Goal: Information Seeking & Learning: Learn about a topic

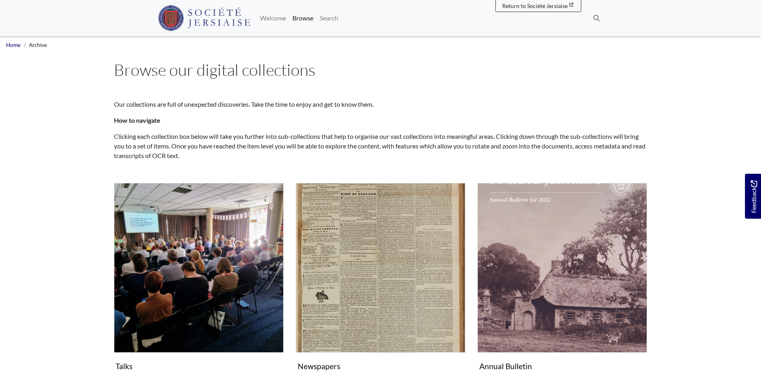
scroll to position [107, 0]
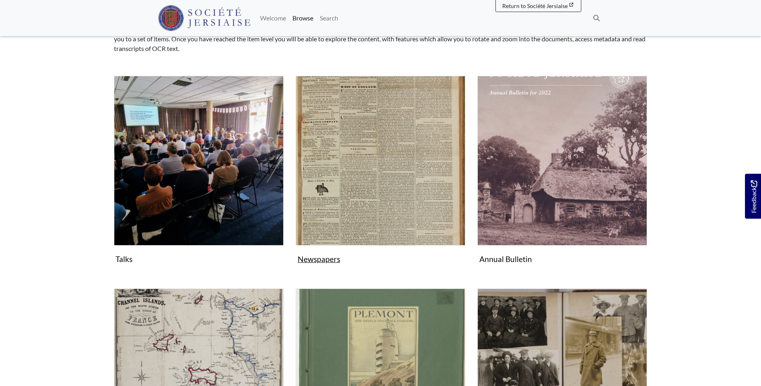
click at [381, 146] on img "Subcollection" at bounding box center [381, 161] width 170 height 170
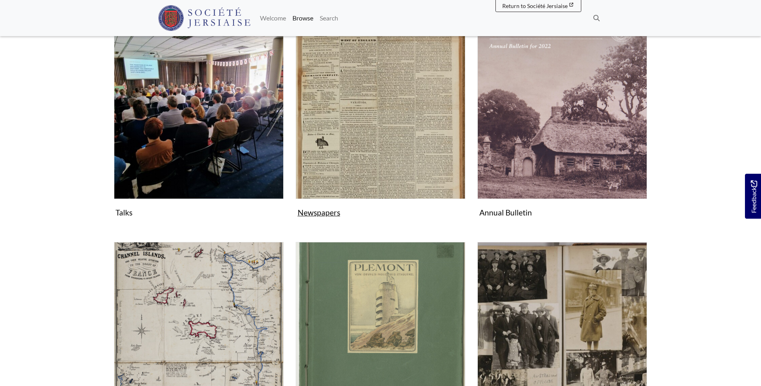
scroll to position [214, 0]
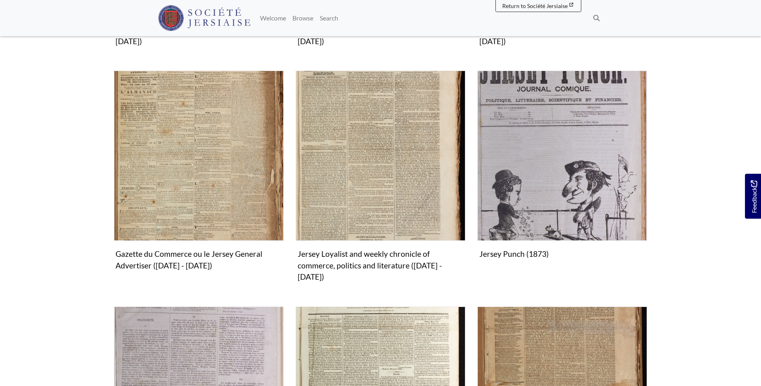
scroll to position [642, 0]
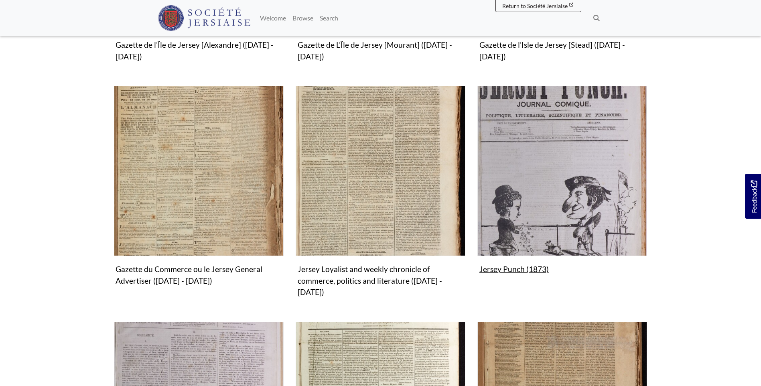
click at [515, 180] on img "Subcollection" at bounding box center [563, 171] width 170 height 170
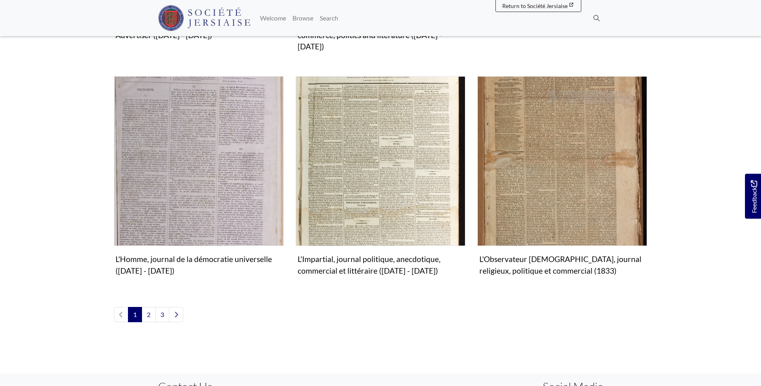
scroll to position [910, 0]
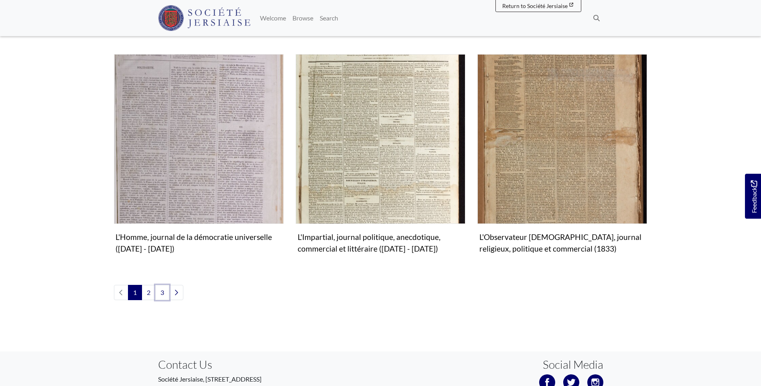
click at [160, 285] on link "3" at bounding box center [162, 292] width 14 height 15
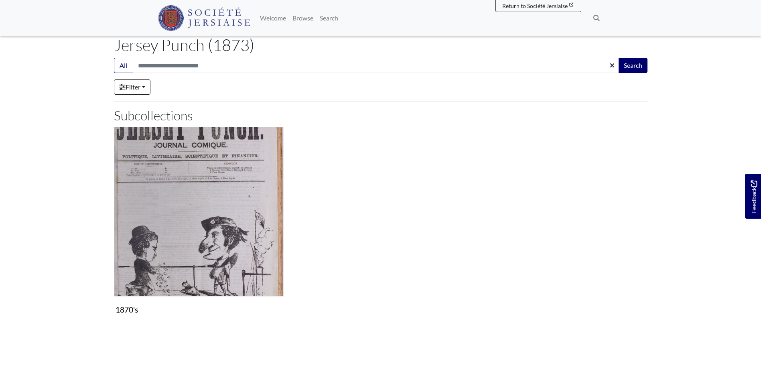
scroll to position [107, 0]
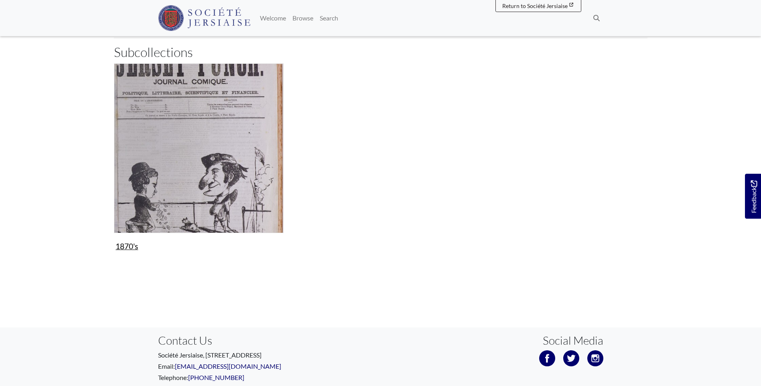
click at [203, 149] on img "Subcollection" at bounding box center [199, 148] width 170 height 170
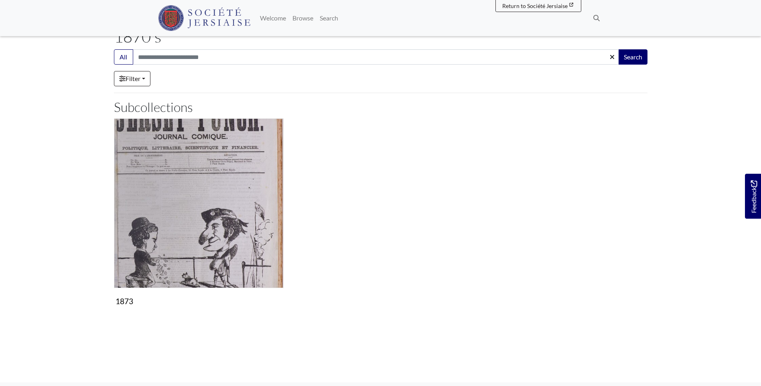
scroll to position [107, 0]
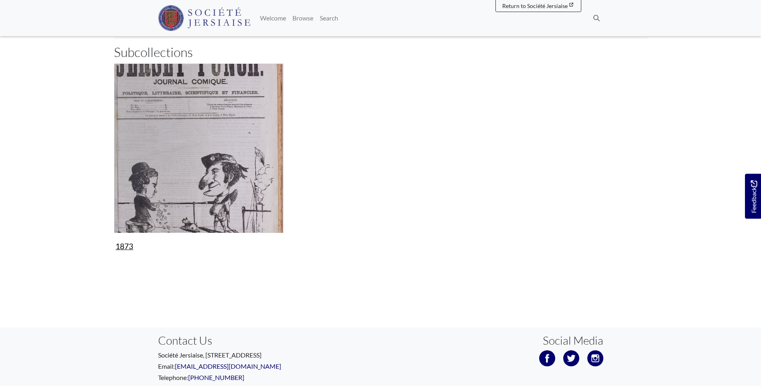
click at [206, 147] on img "Subcollection" at bounding box center [199, 148] width 170 height 170
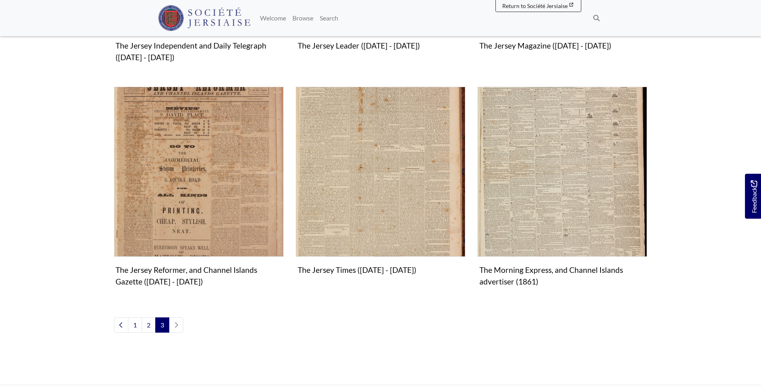
scroll to position [523, 0]
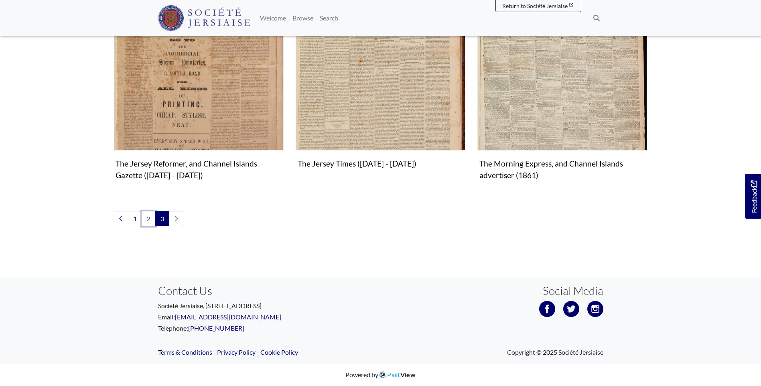
click at [153, 218] on link "2" at bounding box center [149, 218] width 14 height 15
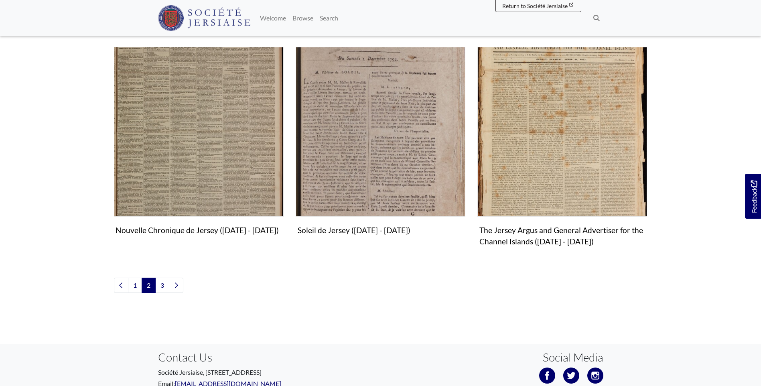
scroll to position [910, 0]
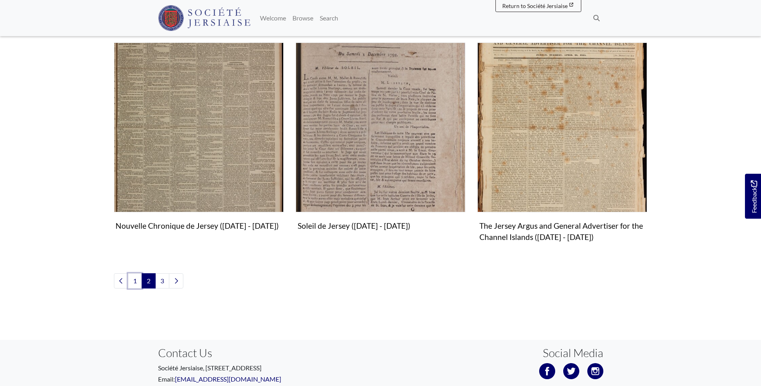
click at [134, 282] on link "1" at bounding box center [135, 280] width 14 height 15
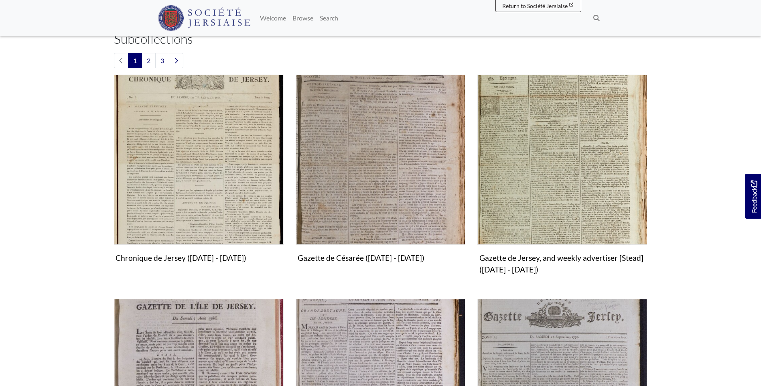
scroll to position [107, 0]
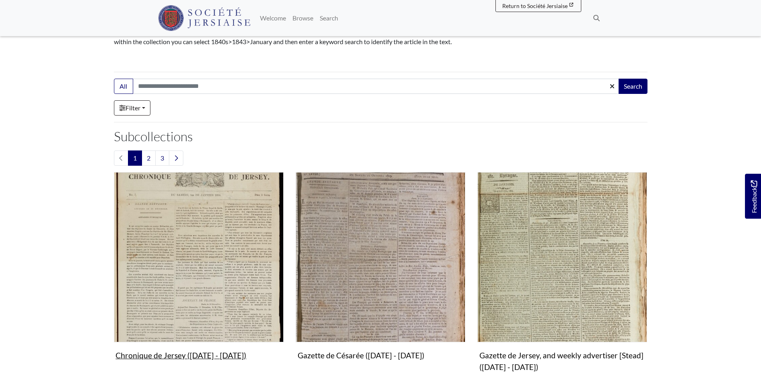
click at [232, 217] on img "Subcollection" at bounding box center [199, 257] width 170 height 170
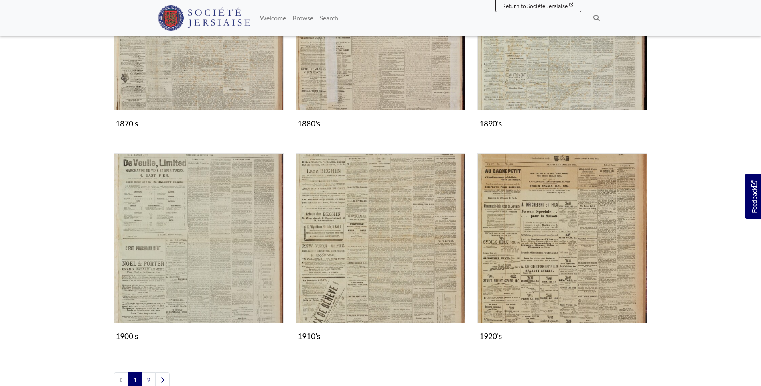
scroll to position [696, 0]
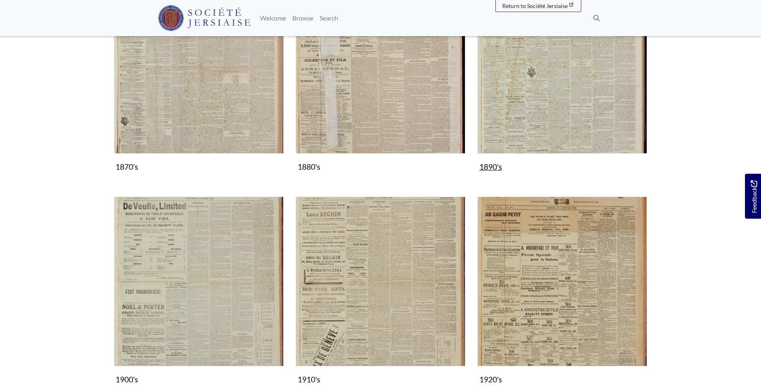
click at [554, 122] on img "Subcollection" at bounding box center [563, 69] width 170 height 170
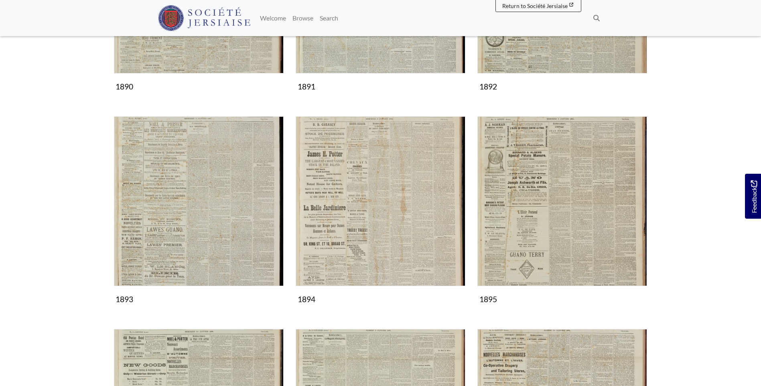
scroll to position [268, 0]
click at [210, 191] on img "Subcollection" at bounding box center [199, 201] width 170 height 170
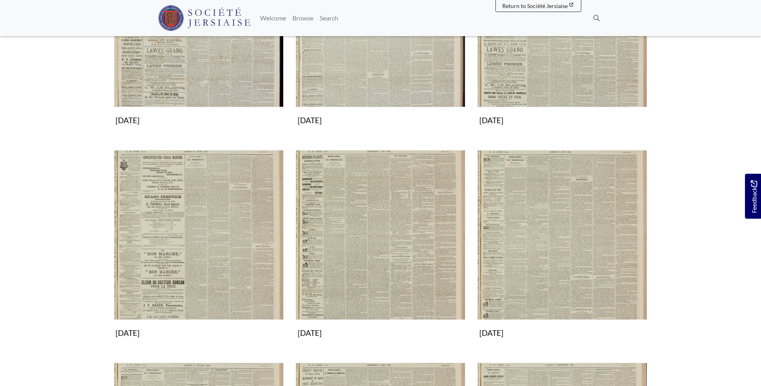
scroll to position [321, 0]
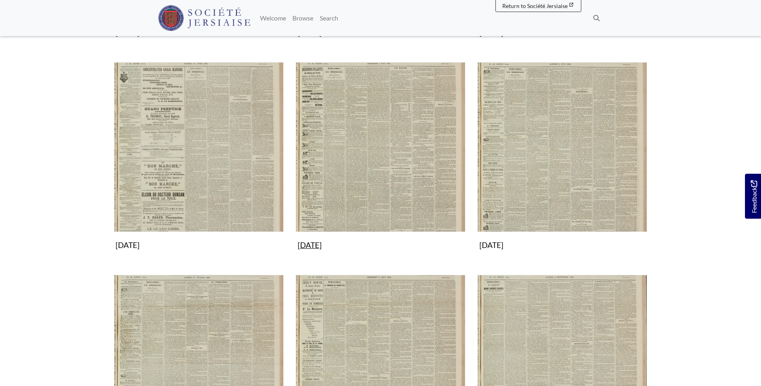
click at [355, 183] on img "Subcollection" at bounding box center [381, 147] width 170 height 170
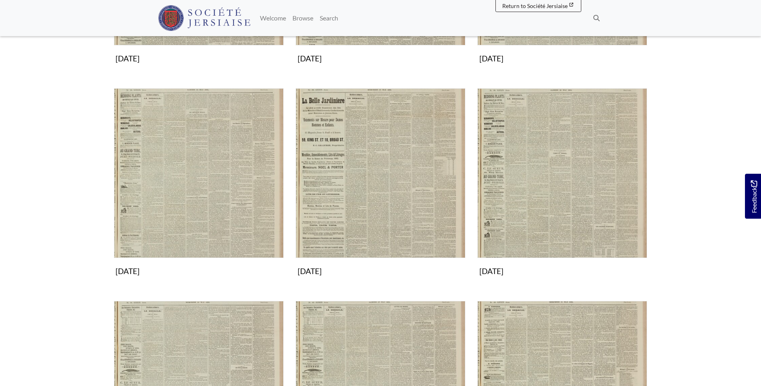
scroll to position [321, 0]
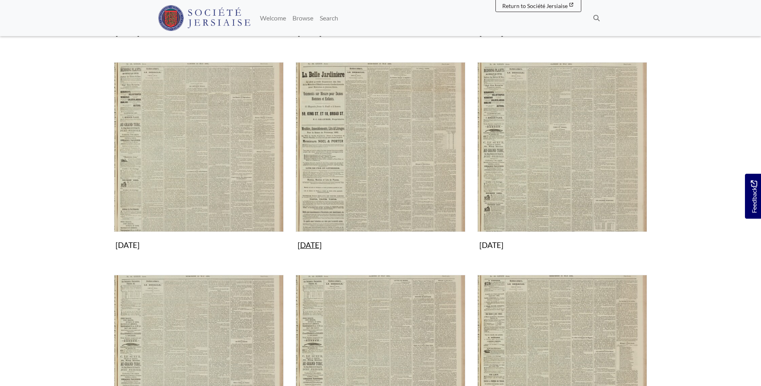
click at [389, 141] on img "Subcollection" at bounding box center [381, 147] width 170 height 170
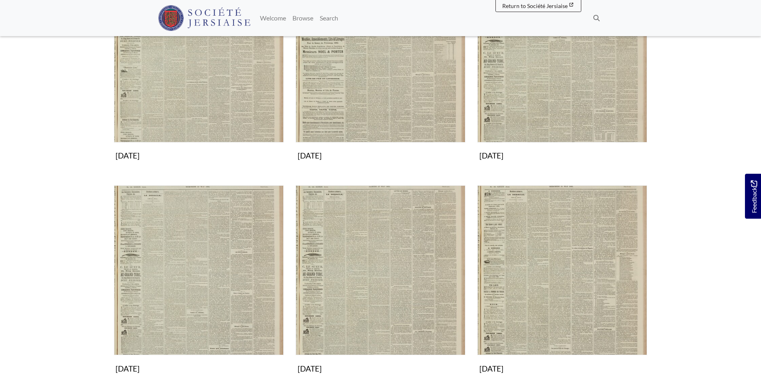
scroll to position [428, 0]
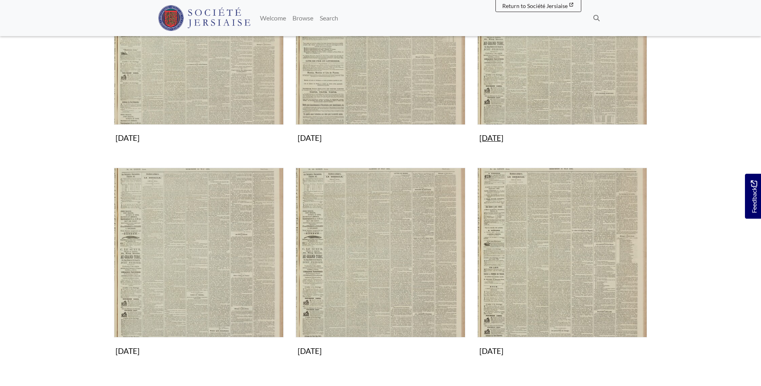
click at [507, 98] on img "Subcollection" at bounding box center [563, 40] width 170 height 170
click at [150, 75] on img "Subcollection" at bounding box center [199, 40] width 170 height 170
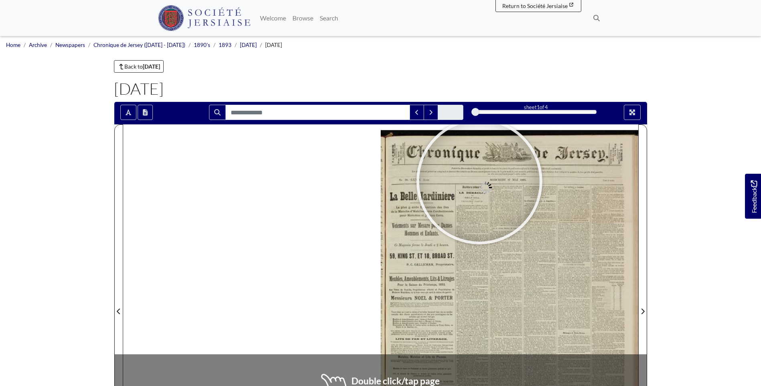
drag, startPoint x: 539, startPoint y: 239, endPoint x: 475, endPoint y: 204, distance: 73.1
click at [478, 179] on div at bounding box center [479, 181] width 120 height 120
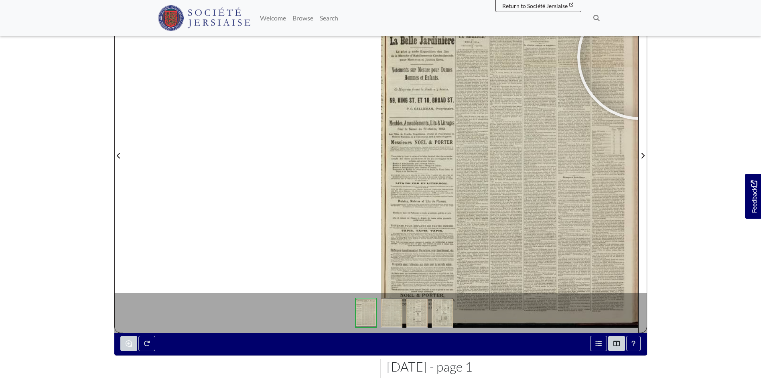
scroll to position [155, 0]
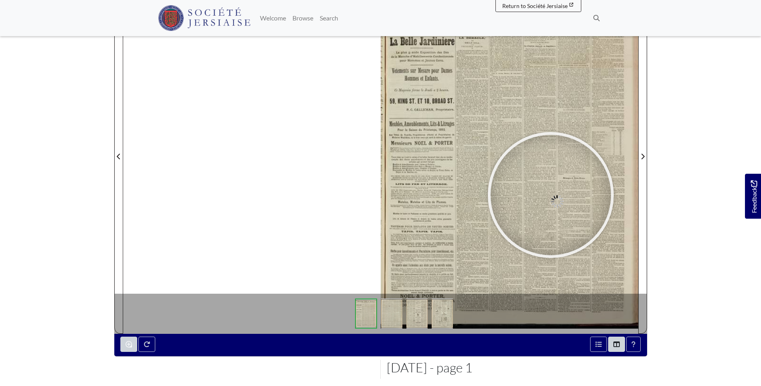
click at [551, 195] on div at bounding box center [551, 195] width 120 height 120
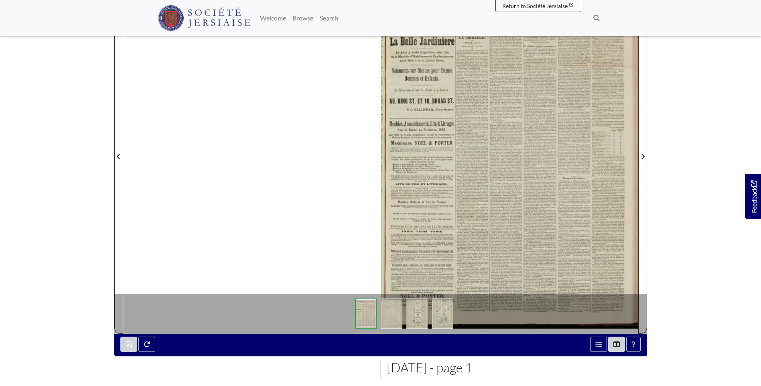
click at [365, 318] on img at bounding box center [366, 314] width 22 height 30
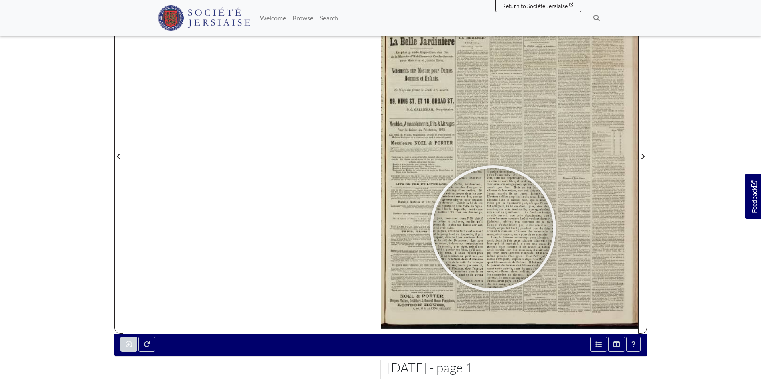
click at [493, 228] on div at bounding box center [493, 228] width 120 height 120
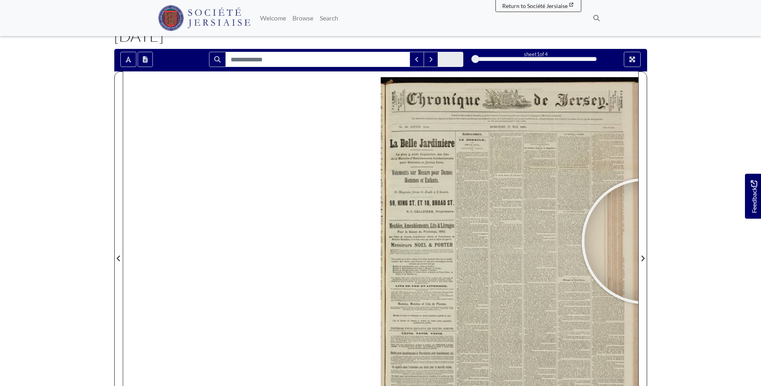
scroll to position [25, 0]
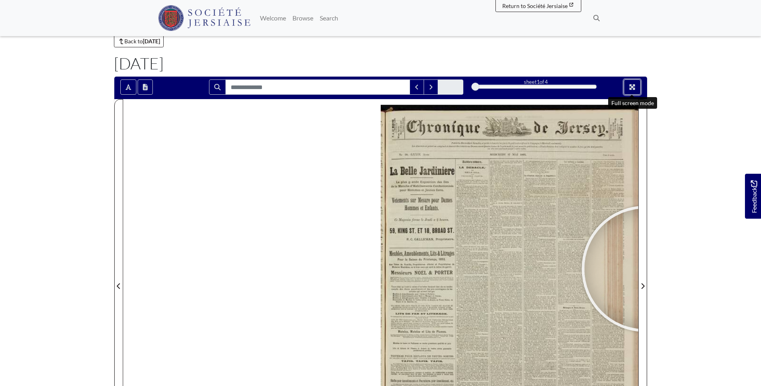
click at [635, 93] on button "Full screen mode" at bounding box center [632, 86] width 17 height 15
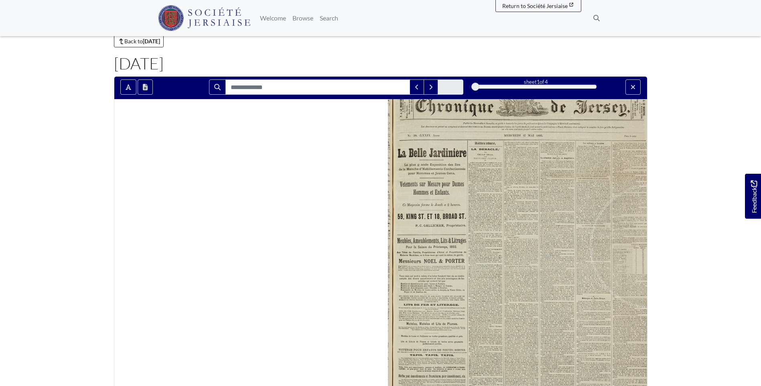
scroll to position [0, 0]
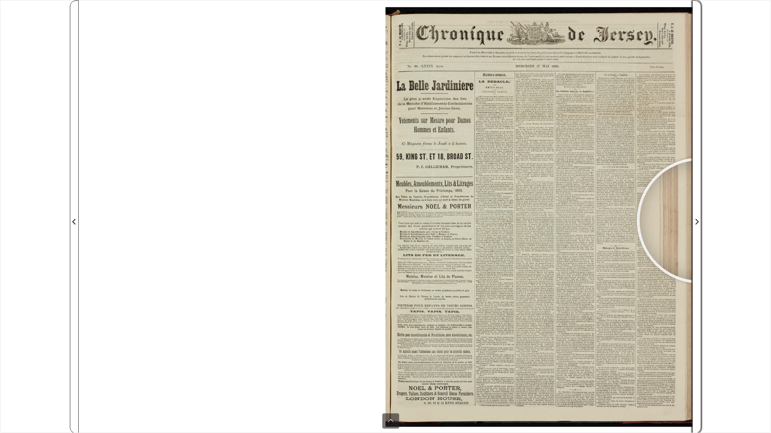
click at [700, 221] on span "Next Page" at bounding box center [696, 222] width 8 height 10
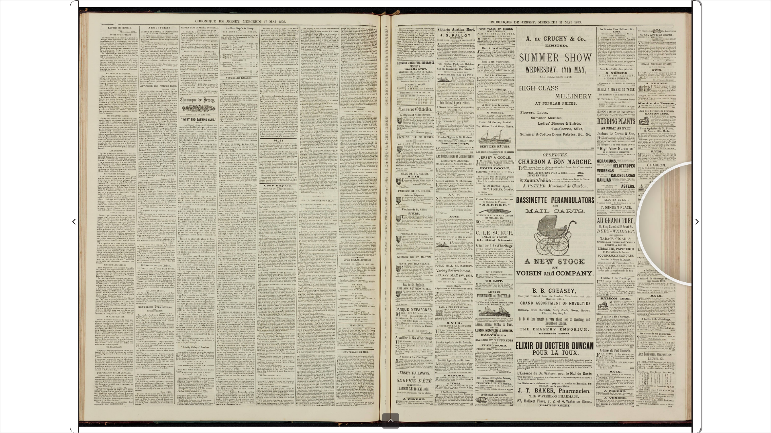
click at [699, 224] on span "Next Page" at bounding box center [696, 222] width 8 height 10
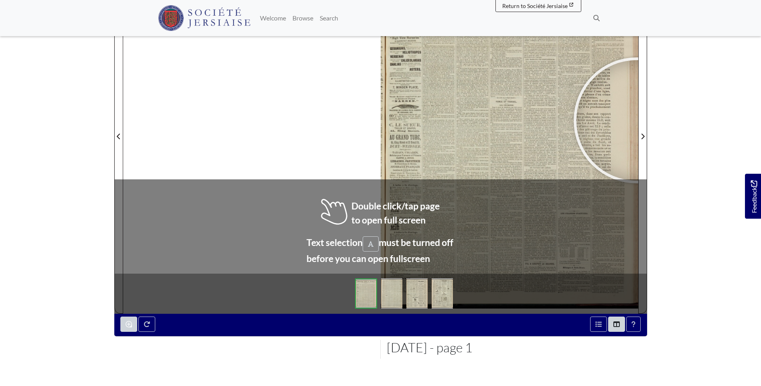
scroll to position [199, 0]
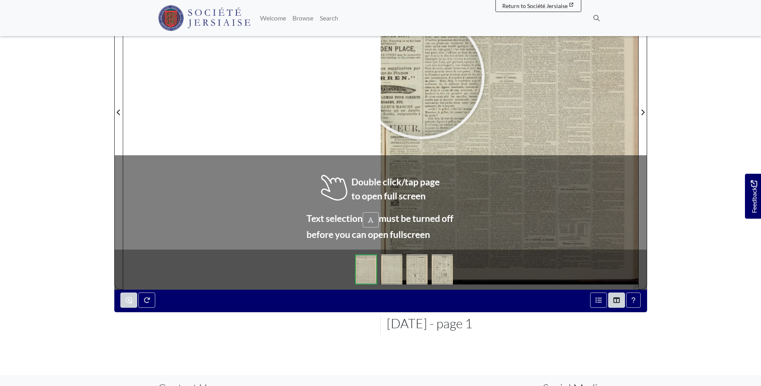
click at [421, 76] on div at bounding box center [421, 76] width 120 height 120
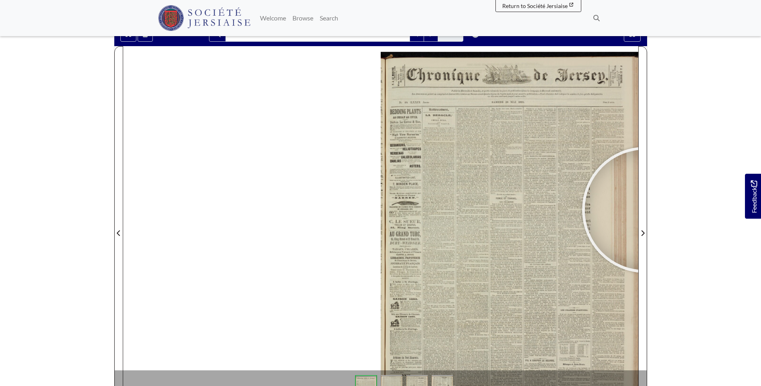
scroll to position [51, 0]
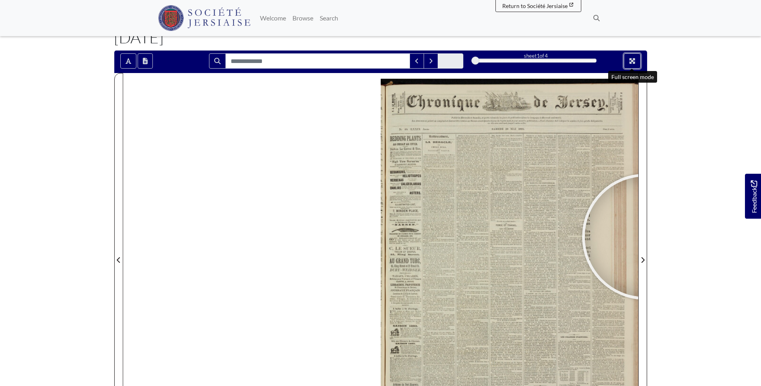
click at [627, 57] on button "Full screen mode" at bounding box center [632, 60] width 17 height 15
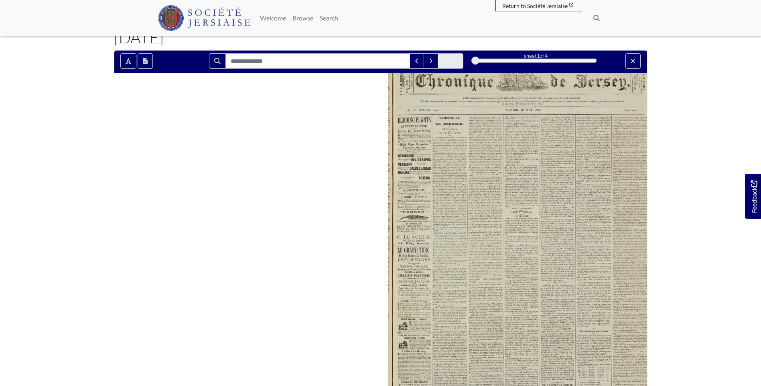
scroll to position [0, 0]
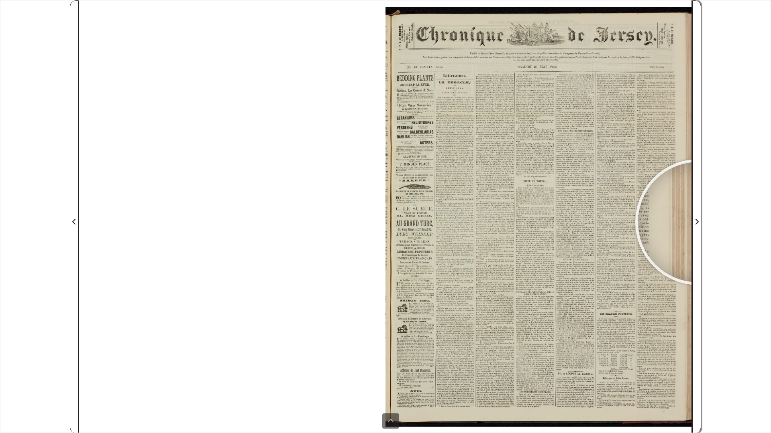
click at [698, 222] on icon "Next Page" at bounding box center [696, 222] width 3 height 6
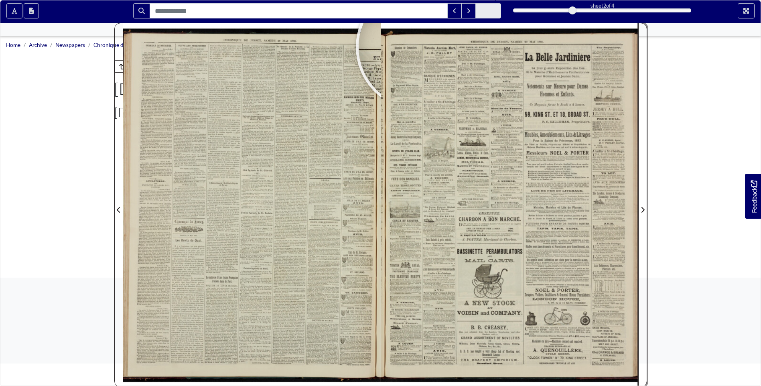
scroll to position [107, 0]
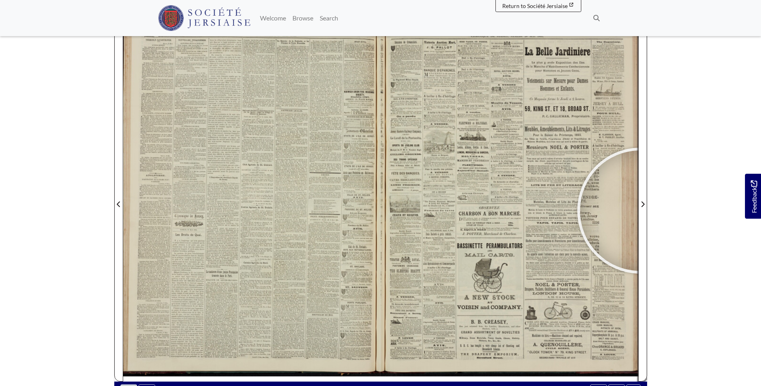
click at [641, 211] on span "Next Page" at bounding box center [643, 200] width 8 height 364
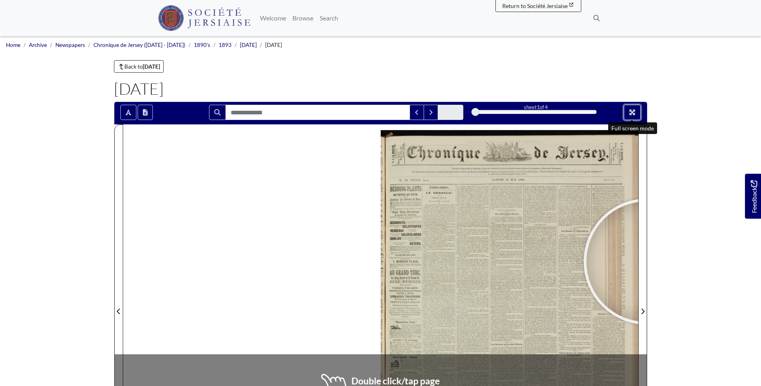
click at [635, 113] on icon "Full screen mode" at bounding box center [632, 112] width 6 height 6
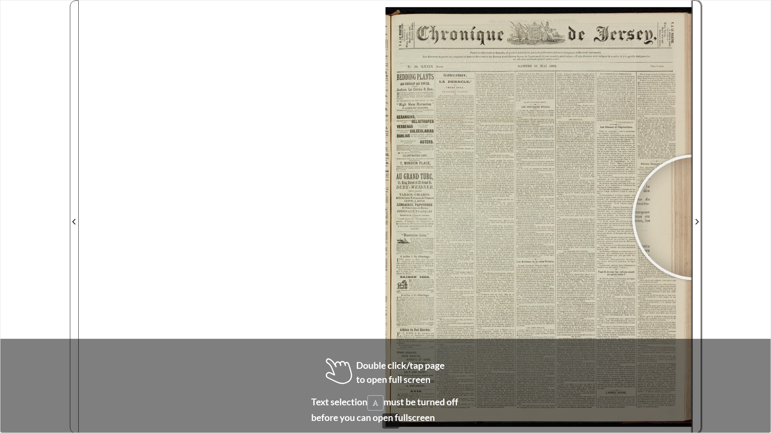
click at [695, 218] on span "Next Page" at bounding box center [696, 222] width 8 height 10
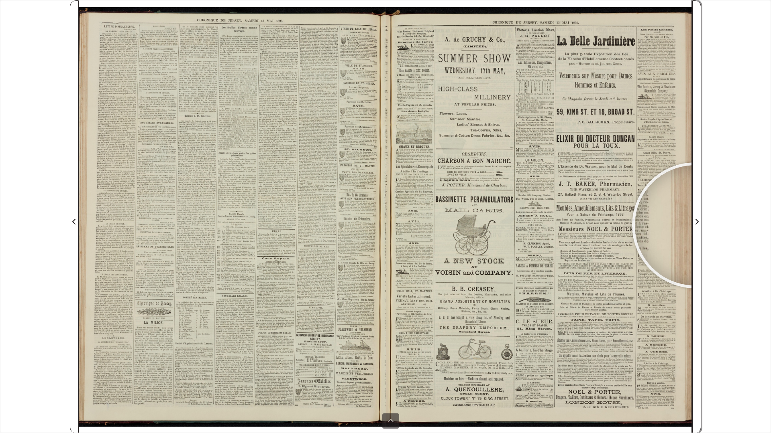
click at [695, 226] on span "Next Page" at bounding box center [696, 222] width 8 height 10
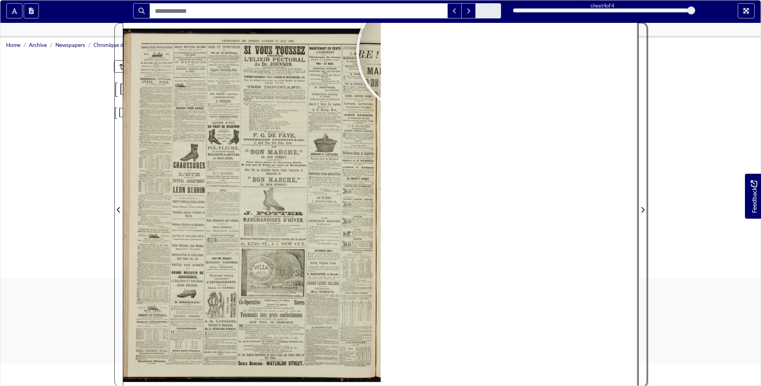
scroll to position [214, 0]
